Goal: Task Accomplishment & Management: Use online tool/utility

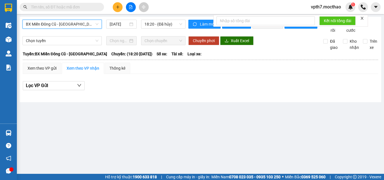
click at [65, 7] on input "text" at bounding box center [64, 7] width 66 height 6
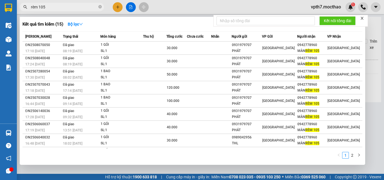
type input "rèm 105"
click at [130, 8] on div at bounding box center [192, 90] width 384 height 180
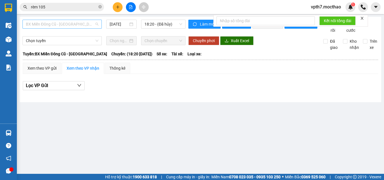
click at [77, 20] on span "BX Miền Đông Cũ - [GEOGRAPHIC_DATA]" at bounding box center [62, 24] width 72 height 8
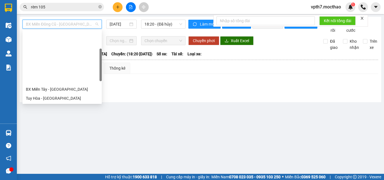
click at [39, 149] on div "Đà Nẵng - [GEOGRAPHIC_DATA]" at bounding box center [62, 152] width 72 height 6
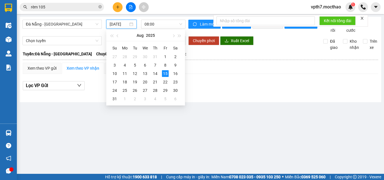
click at [117, 25] on input "[DATE]" at bounding box center [119, 24] width 19 height 6
click at [174, 65] on div "9" at bounding box center [175, 65] width 7 height 7
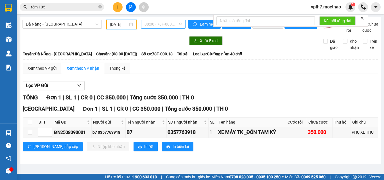
click at [169, 24] on span "08:00 - 78F-000.13" at bounding box center [163, 24] width 38 height 8
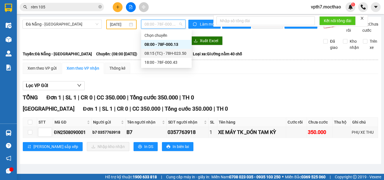
click at [163, 57] on div "08:15 (TC) - 78H-023.50" at bounding box center [166, 53] width 51 height 9
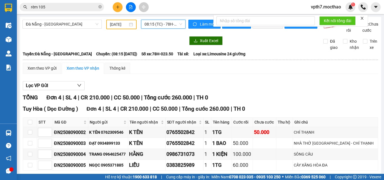
click at [117, 31] on div "Đà Nẵng - [GEOGRAPHIC_DATA] [DATE] 08:15 08:15 (TC) - 78H-023.50" at bounding box center [103, 27] width 163 height 14
click at [118, 28] on div "[DATE]" at bounding box center [121, 25] width 30 height 10
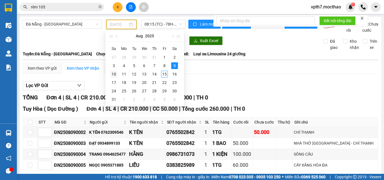
click at [115, 74] on div "10" at bounding box center [113, 74] width 7 height 7
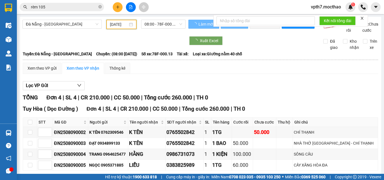
scroll to position [0, 2]
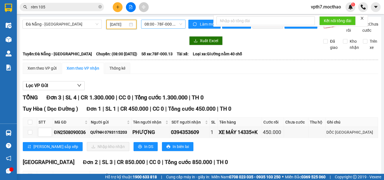
click at [173, 22] on span "08:00 - 78F-000.13" at bounding box center [163, 24] width 38 height 8
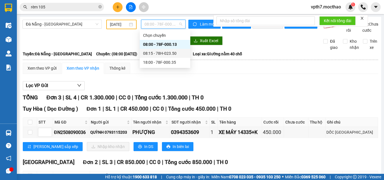
click at [165, 51] on div "08:15 - 78H-023.50" at bounding box center [165, 53] width 44 height 6
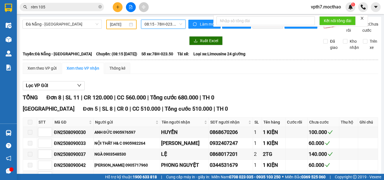
click at [110, 26] on input "[DATE]" at bounding box center [119, 24] width 18 height 6
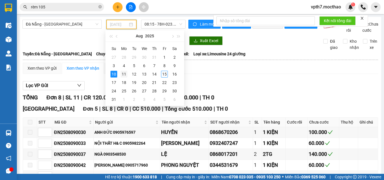
click at [122, 72] on div "11" at bounding box center [124, 74] width 7 height 7
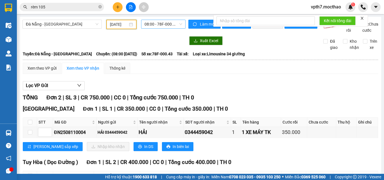
click at [167, 26] on span "08:00 - 78F-000.43" at bounding box center [163, 24] width 38 height 8
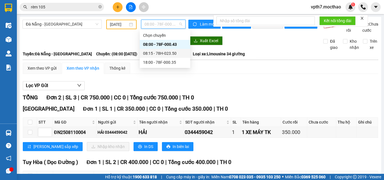
click at [171, 51] on div "08:15 - 78H-023.50" at bounding box center [165, 53] width 44 height 6
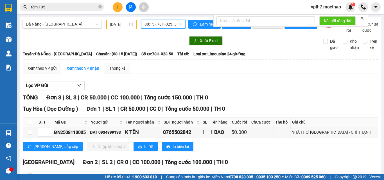
click at [111, 23] on input "[DATE]" at bounding box center [119, 24] width 18 height 6
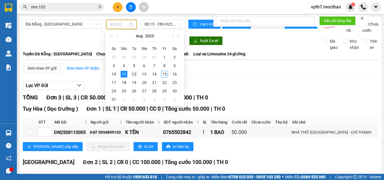
click at [132, 74] on div "12" at bounding box center [134, 74] width 7 height 7
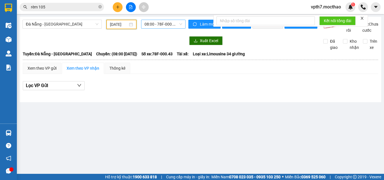
click at [164, 26] on span "08:00 - 78F-000.43" at bounding box center [163, 24] width 38 height 8
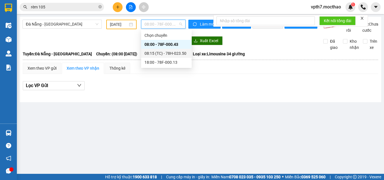
click at [169, 53] on div "08:15 (TC) - 78H-023.50" at bounding box center [166, 53] width 44 height 6
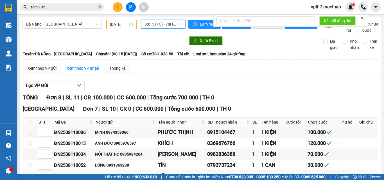
scroll to position [84, 0]
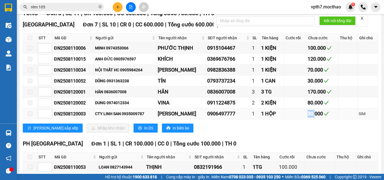
drag, startPoint x: 299, startPoint y: 119, endPoint x: 310, endPoint y: 119, distance: 11.8
click at [310, 119] on tr "ĐN2508120003 CTY LINH SAN 0935009787 [GEOGRAPHIC_DATA] 0906497777 1 1 HỘP 30.00…" at bounding box center [200, 113] width 355 height 11
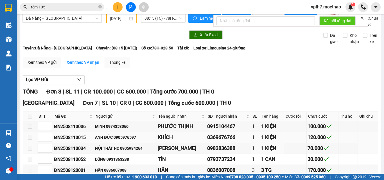
scroll to position [0, 0]
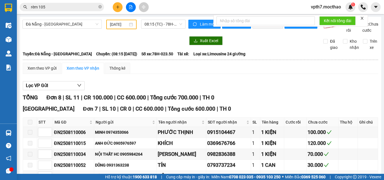
click at [121, 26] on input "[DATE]" at bounding box center [119, 24] width 18 height 6
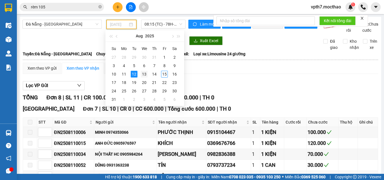
click at [145, 75] on div "13" at bounding box center [144, 74] width 7 height 7
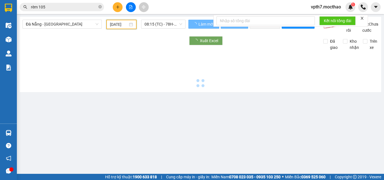
type input "[DATE]"
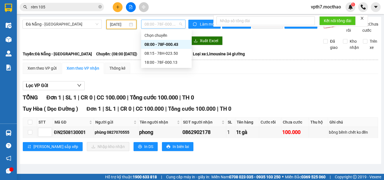
click at [160, 27] on span "08:00 - 78F-000.43" at bounding box center [163, 24] width 38 height 8
click at [162, 55] on div "08:15 - 78H-023.50" at bounding box center [166, 53] width 44 height 6
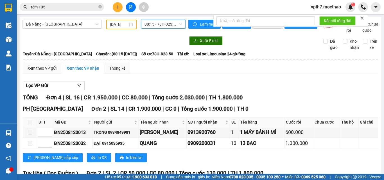
scroll to position [74, 0]
